Goal: Information Seeking & Learning: Learn about a topic

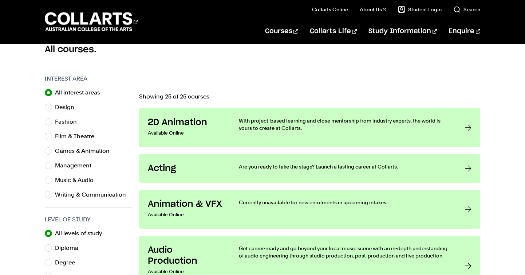
scroll to position [145, 0]
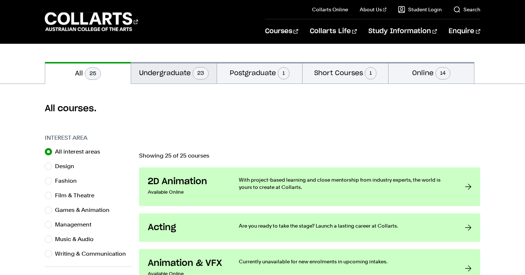
click at [165, 77] on button "Undergraduate 23" at bounding box center [174, 73] width 86 height 22
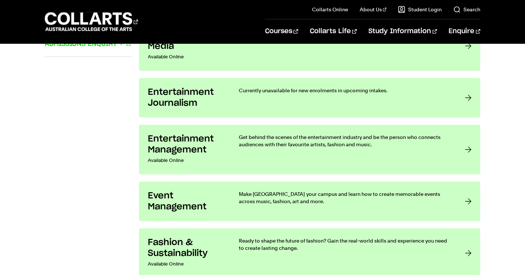
scroll to position [571, 0]
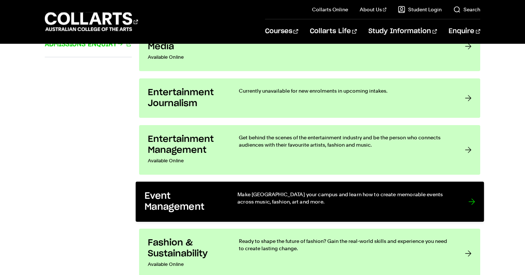
click at [221, 184] on link "Event Management Make Melbourne your campus and learn how to create memorable e…" at bounding box center [310, 201] width 349 height 40
click at [210, 200] on h3 "Event Management" at bounding box center [184, 202] width 78 height 22
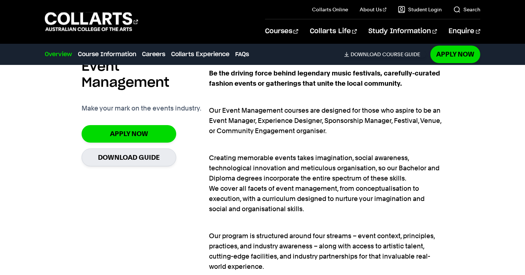
scroll to position [471, 0]
